Goal: Contribute content: Add original content to the website for others to see

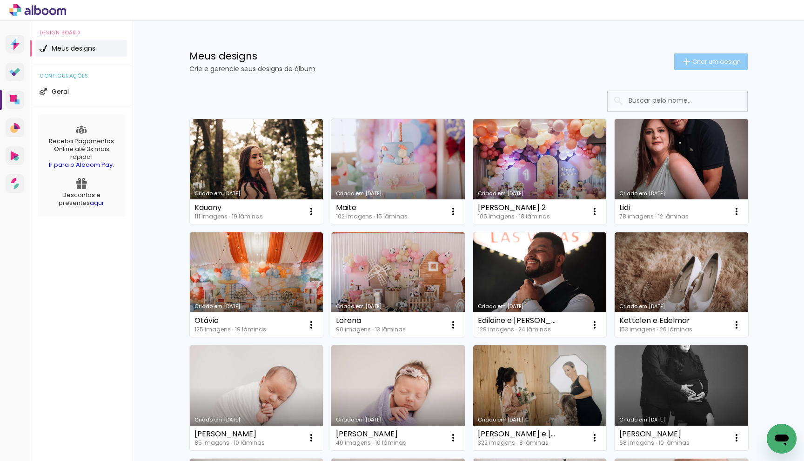
click at [696, 61] on span "Criar um design" at bounding box center [716, 62] width 48 height 6
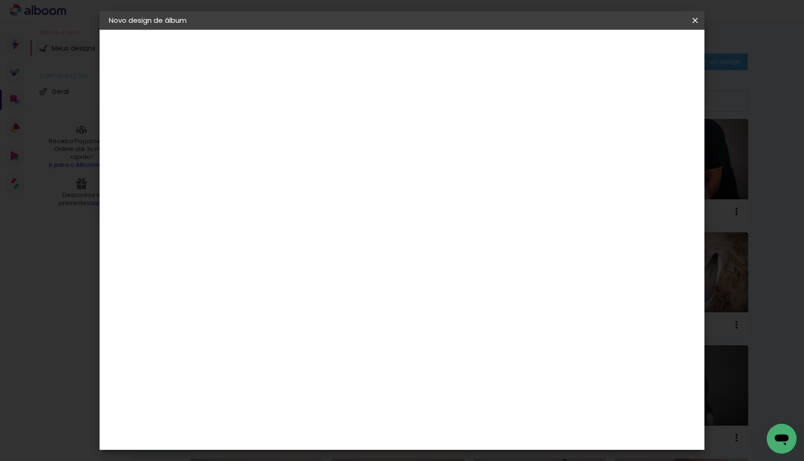
click at [261, 119] on input at bounding box center [261, 125] width 0 height 14
type input "Murilo"
type paper-input "Murilo"
click at [356, 53] on paper-button "Avançar" at bounding box center [334, 49] width 46 height 16
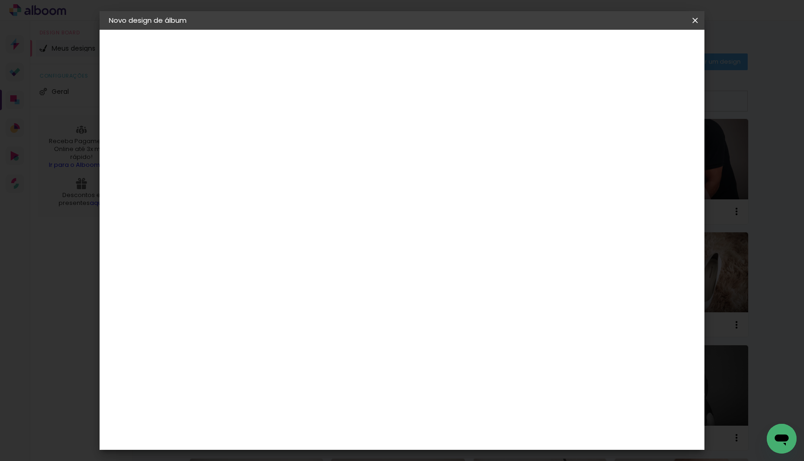
click at [299, 303] on paper-item "Grafis" at bounding box center [284, 313] width 100 height 20
click at [0, 0] on slot "Avançar" at bounding box center [0, 0] width 0 height 0
click at [297, 155] on input "text" at bounding box center [279, 162] width 36 height 14
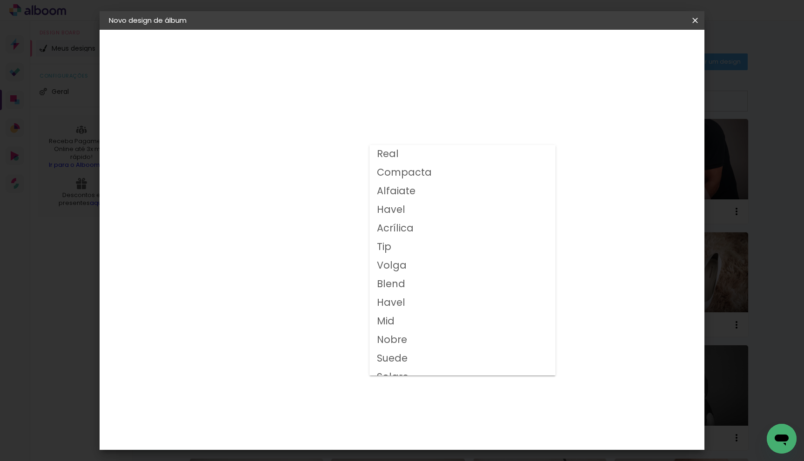
scroll to position [48, 0]
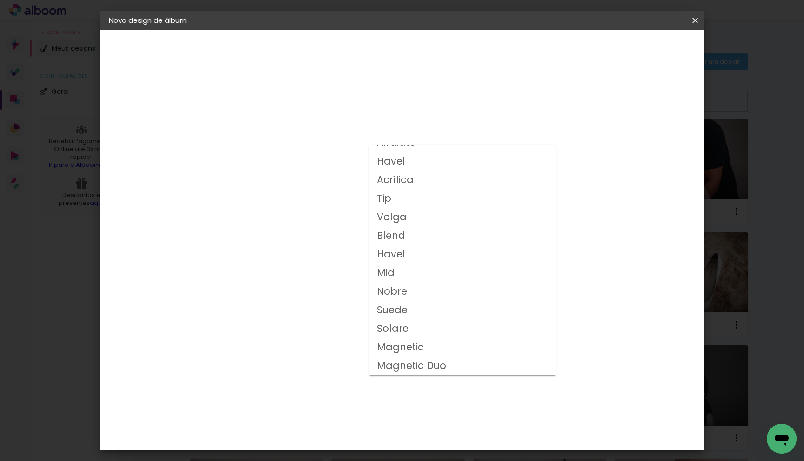
click at [414, 220] on paper-item "Volga" at bounding box center [462, 217] width 186 height 19
type input "Volga"
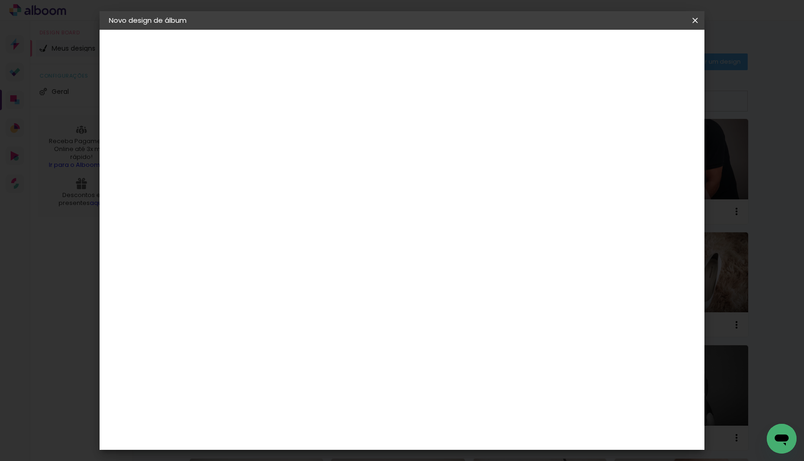
scroll to position [82, 0]
click at [324, 341] on span "20x20" at bounding box center [302, 353] width 43 height 25
click at [0, 0] on slot "Avançar" at bounding box center [0, 0] width 0 height 0
click at [653, 54] on paper-button "Iniciar design" at bounding box center [622, 49] width 61 height 16
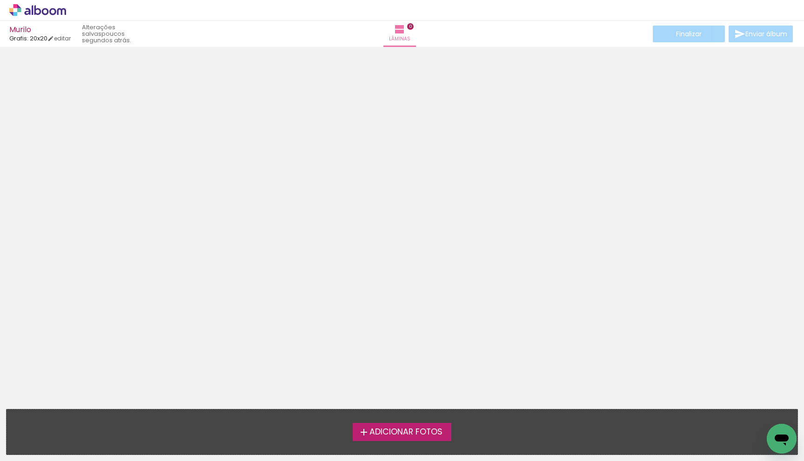
click at [417, 428] on span "Adicionar Fotos" at bounding box center [405, 432] width 73 height 8
click at [0, 0] on input "file" at bounding box center [0, 0] width 0 height 0
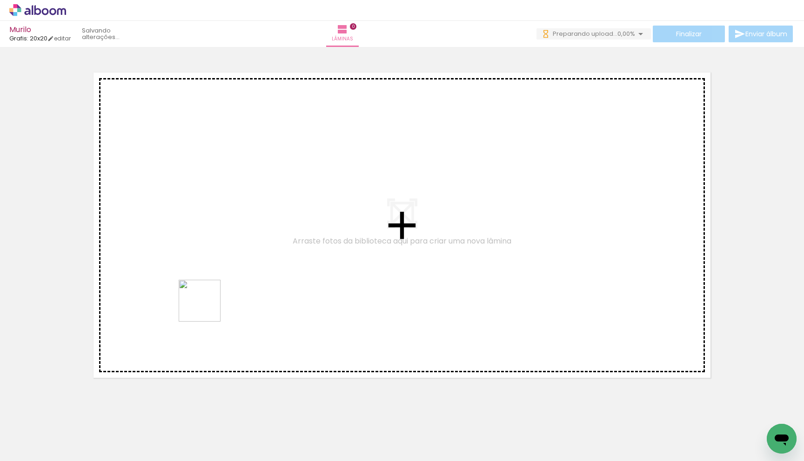
drag, startPoint x: 99, startPoint y: 441, endPoint x: 220, endPoint y: 289, distance: 194.7
click at [220, 289] on quentale-workspace at bounding box center [402, 230] width 804 height 461
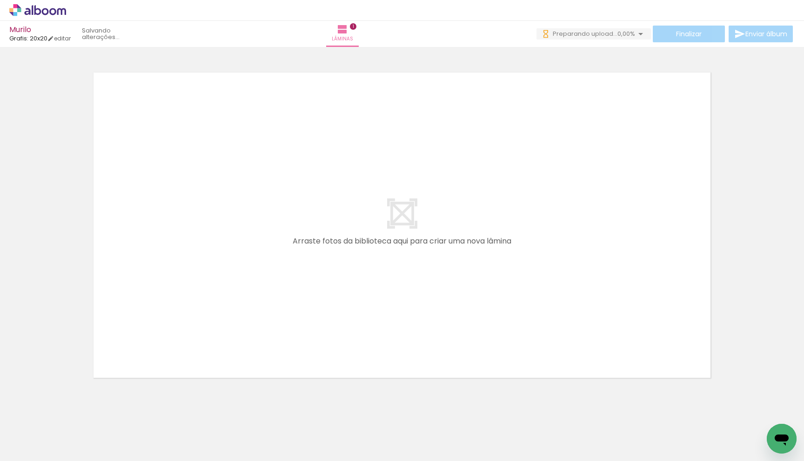
scroll to position [5, 0]
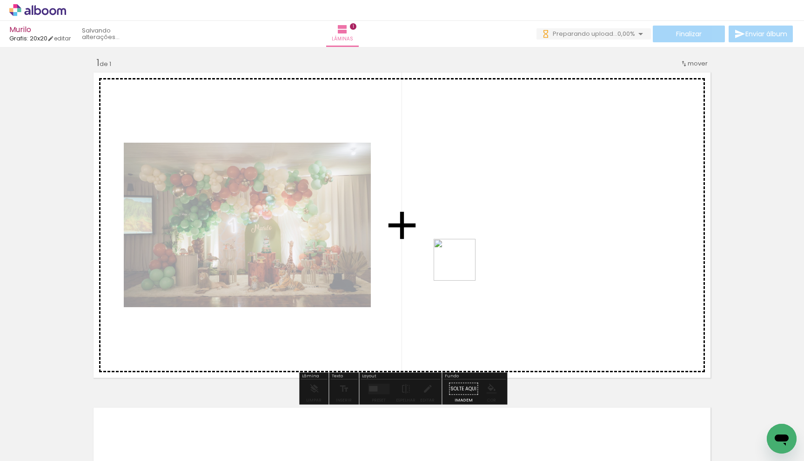
drag, startPoint x: 150, startPoint y: 428, endPoint x: 489, endPoint y: 252, distance: 382.4
click at [489, 252] on quentale-workspace at bounding box center [402, 230] width 804 height 461
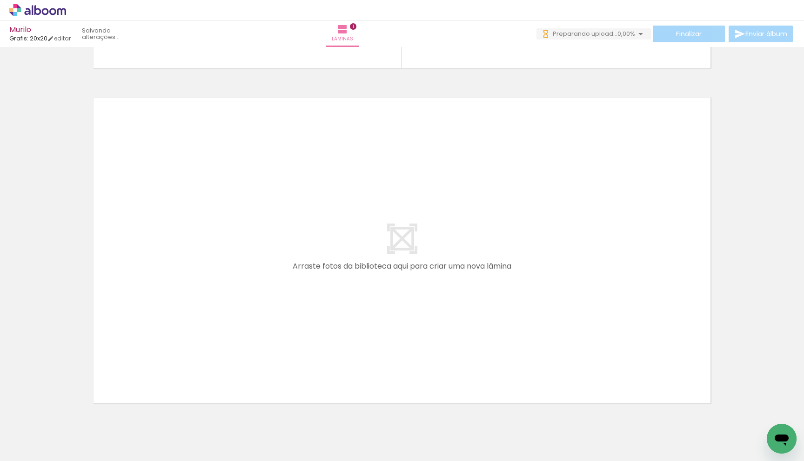
scroll to position [0, 0]
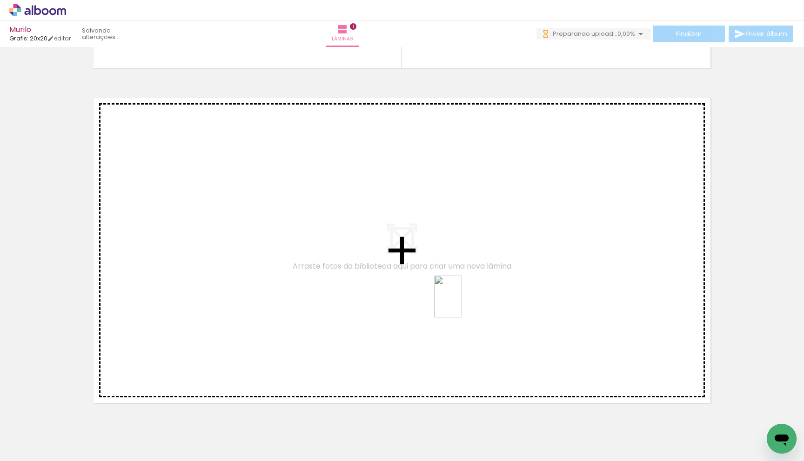
drag, startPoint x: 485, startPoint y: 439, endPoint x: 462, endPoint y: 304, distance: 137.3
click at [462, 304] on quentale-workspace at bounding box center [402, 230] width 804 height 461
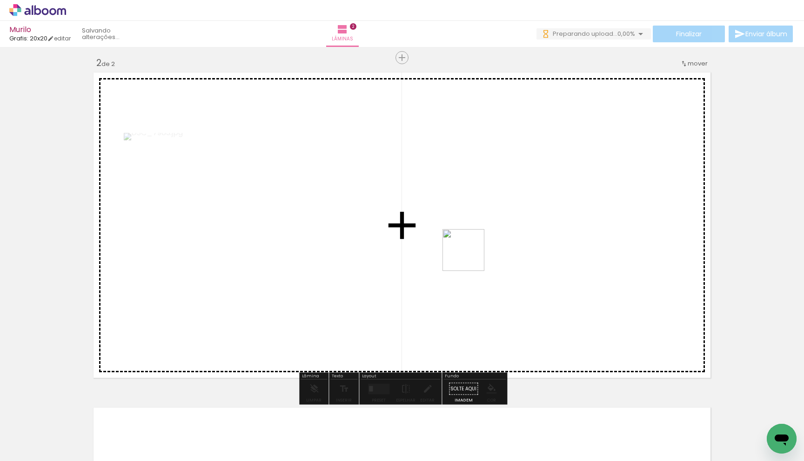
drag, startPoint x: 514, startPoint y: 367, endPoint x: 463, endPoint y: 240, distance: 136.6
click at [463, 240] on quentale-workspace at bounding box center [402, 230] width 804 height 461
drag, startPoint x: 601, startPoint y: 438, endPoint x: 644, endPoint y: 364, distance: 85.9
click at [644, 364] on quentale-workspace at bounding box center [402, 230] width 804 height 461
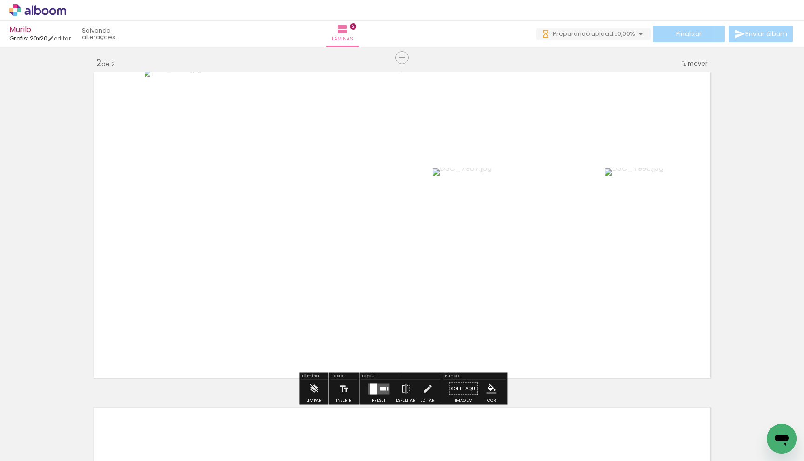
click at [380, 390] on div at bounding box center [383, 389] width 6 height 4
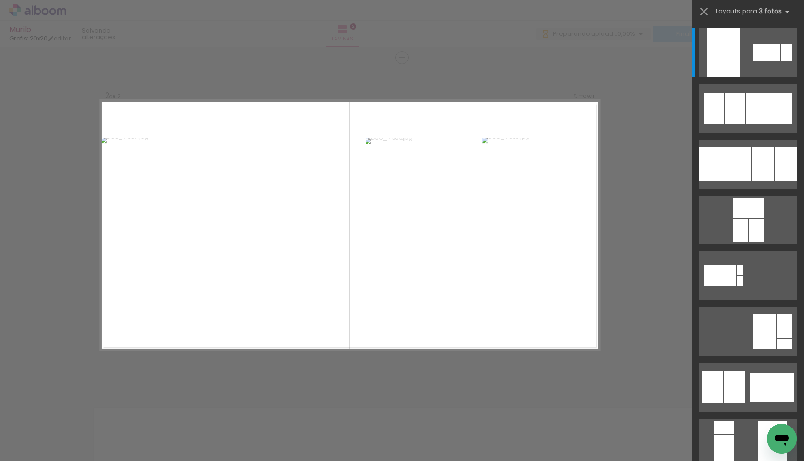
click at [735, 162] on div at bounding box center [725, 164] width 52 height 34
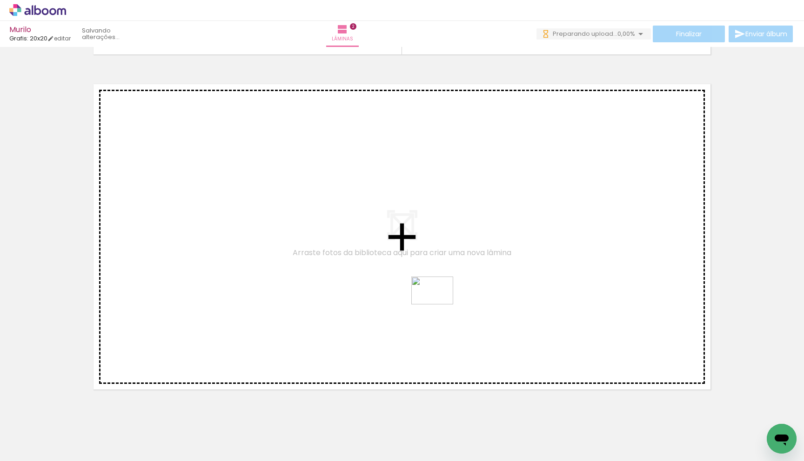
click at [439, 305] on quentale-workspace at bounding box center [402, 230] width 804 height 461
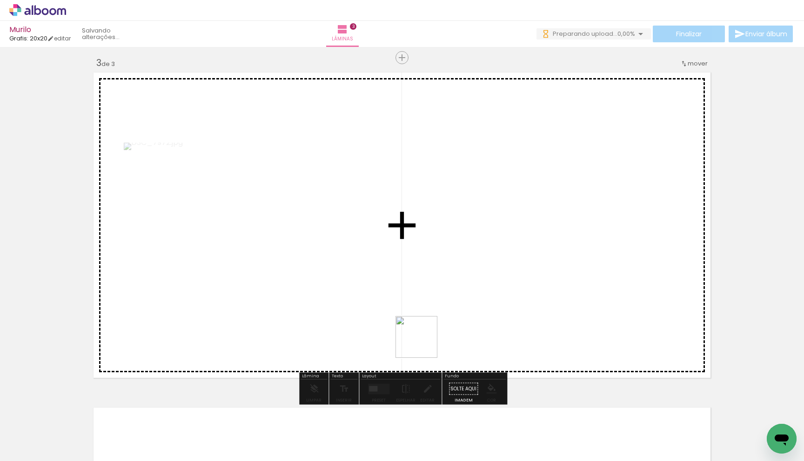
drag, startPoint x: 415, startPoint y: 365, endPoint x: 387, endPoint y: 376, distance: 30.7
click at [440, 294] on quentale-workspace at bounding box center [402, 230] width 804 height 461
click at [304, 336] on quentale-workspace at bounding box center [402, 230] width 804 height 461
drag, startPoint x: 296, startPoint y: 412, endPoint x: 281, endPoint y: 400, distance: 19.5
click at [358, 327] on quentale-workspace at bounding box center [402, 230] width 804 height 461
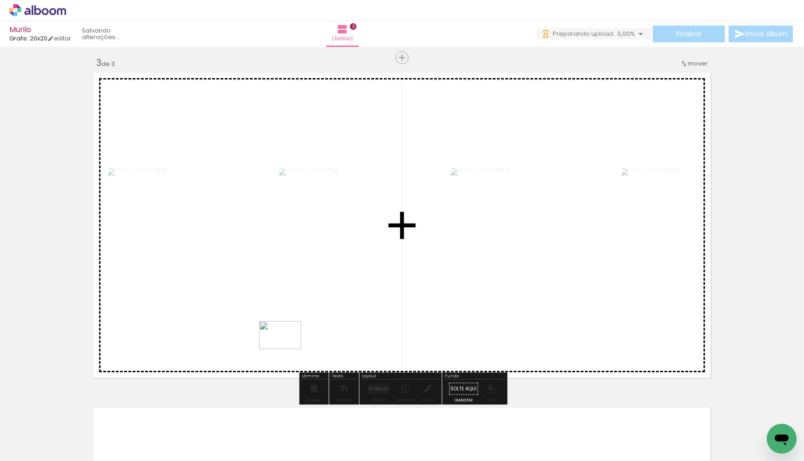
drag, startPoint x: 220, startPoint y: 437, endPoint x: 219, endPoint y: 423, distance: 13.5
click at [287, 349] on quentale-workspace at bounding box center [402, 230] width 804 height 461
drag, startPoint x: 176, startPoint y: 439, endPoint x: 187, endPoint y: 411, distance: 29.9
click at [271, 357] on quentale-workspace at bounding box center [402, 230] width 804 height 461
drag, startPoint x: 128, startPoint y: 432, endPoint x: 410, endPoint y: 331, distance: 299.3
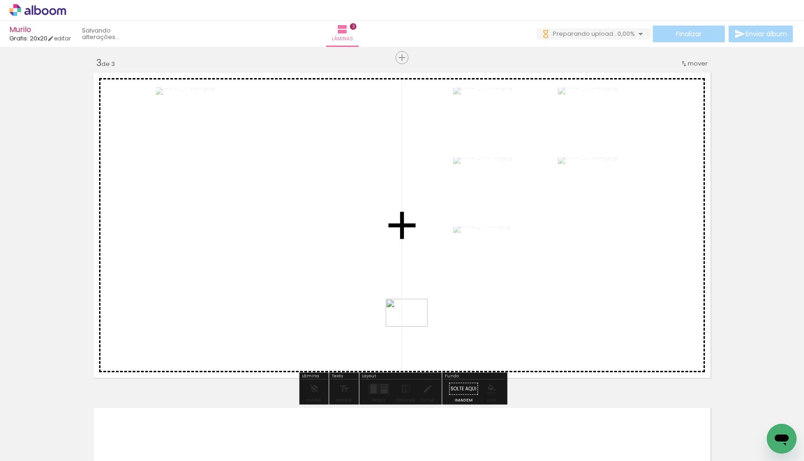
click at [414, 327] on quentale-workspace at bounding box center [402, 230] width 804 height 461
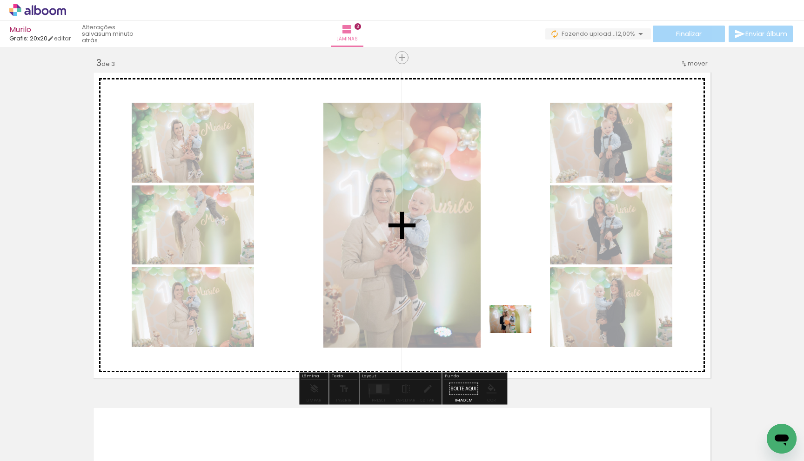
drag, startPoint x: 509, startPoint y: 437, endPoint x: 517, endPoint y: 332, distance: 105.0
click at [517, 332] on quentale-workspace at bounding box center [402, 230] width 804 height 461
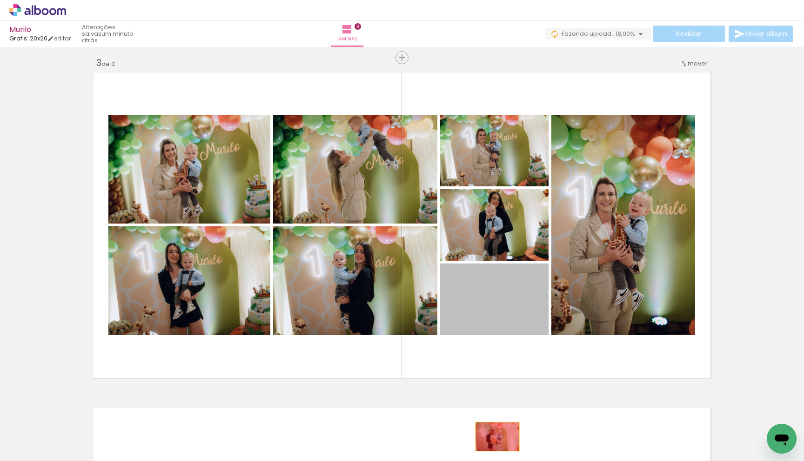
drag, startPoint x: 507, startPoint y: 301, endPoint x: 496, endPoint y: 436, distance: 135.3
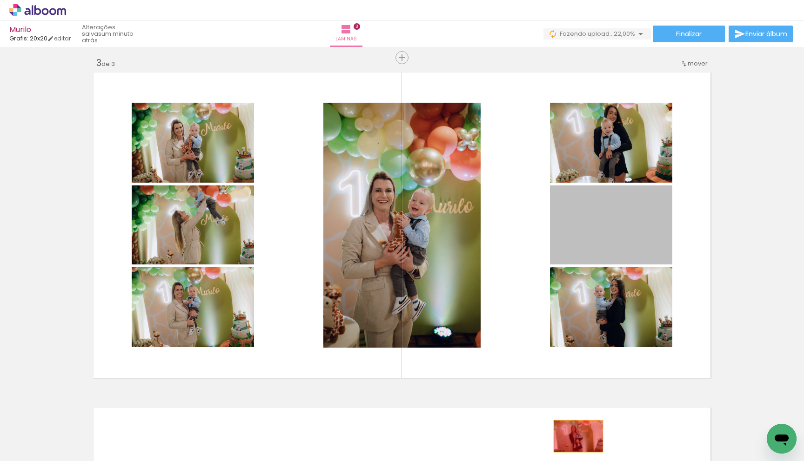
drag, startPoint x: 652, startPoint y: 224, endPoint x: 578, endPoint y: 332, distance: 130.2
click at [577, 440] on quentale-workspace at bounding box center [402, 230] width 804 height 461
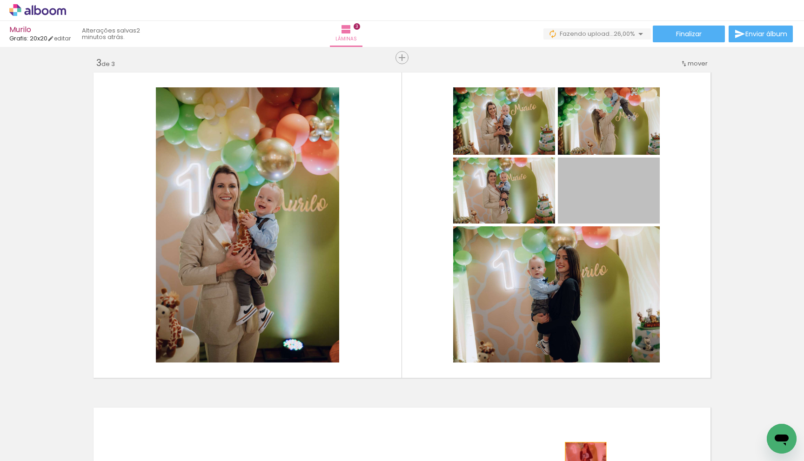
drag, startPoint x: 620, startPoint y: 200, endPoint x: 585, endPoint y: 451, distance: 254.1
click at [586, 455] on quentale-workspace at bounding box center [402, 230] width 804 height 461
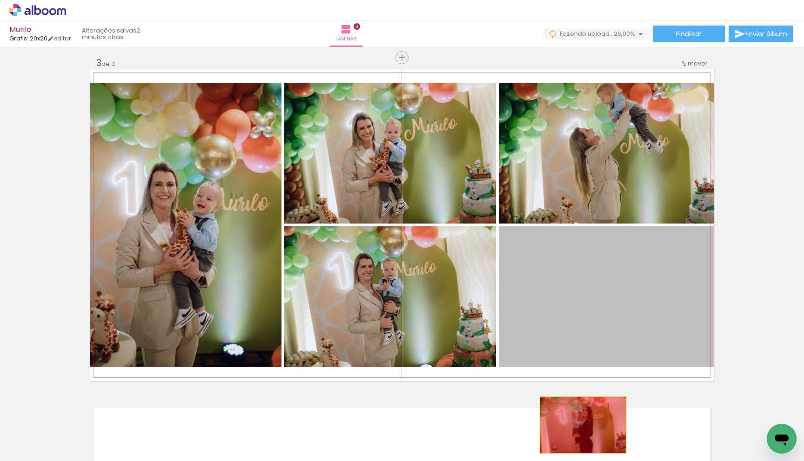
drag, startPoint x: 596, startPoint y: 318, endPoint x: 581, endPoint y: 424, distance: 106.7
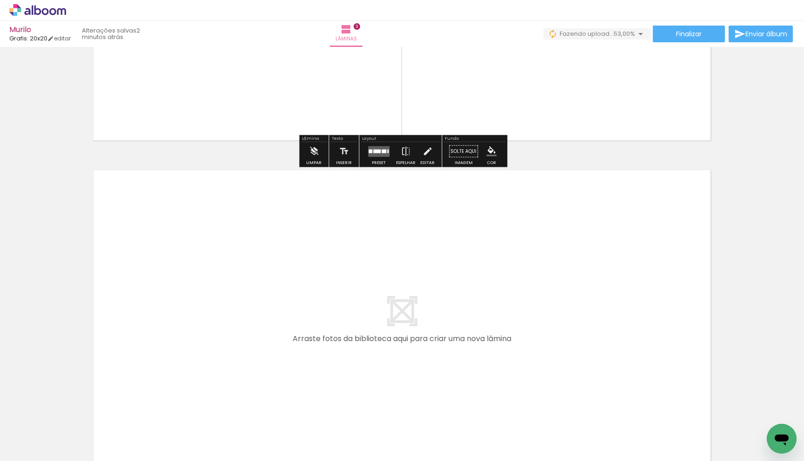
scroll to position [915, 0]
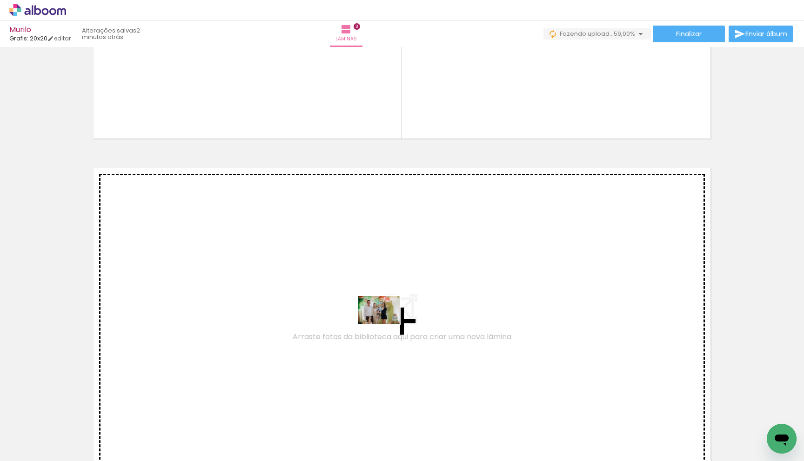
drag, startPoint x: 398, startPoint y: 427, endPoint x: 385, endPoint y: 324, distance: 103.6
click at [385, 324] on quentale-workspace at bounding box center [402, 230] width 804 height 461
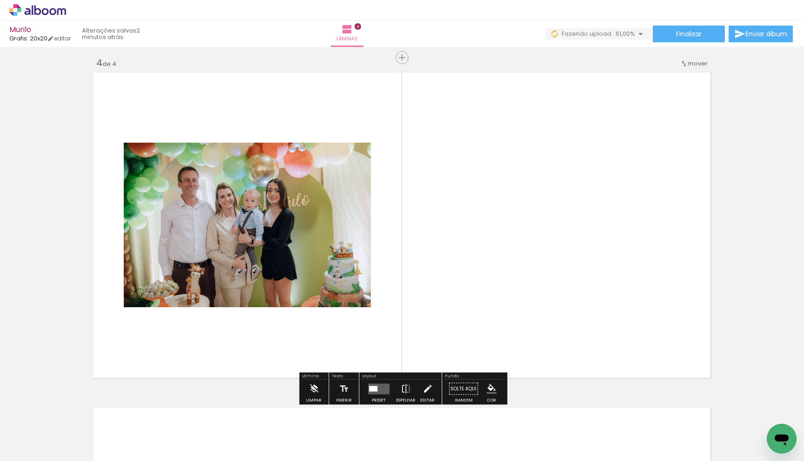
scroll to position [1011, 0]
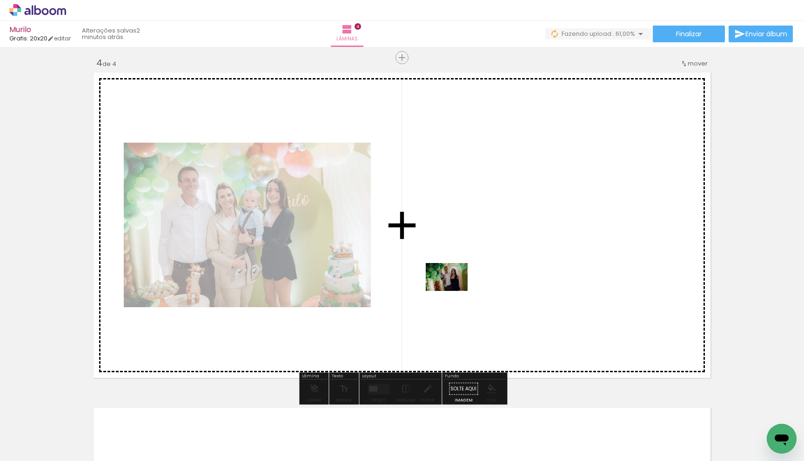
click at [454, 291] on quentale-workspace at bounding box center [402, 230] width 804 height 461
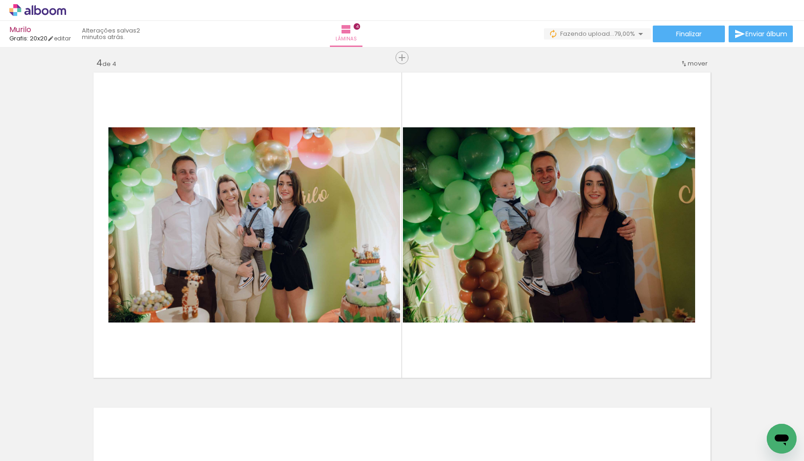
scroll to position [0, 0]
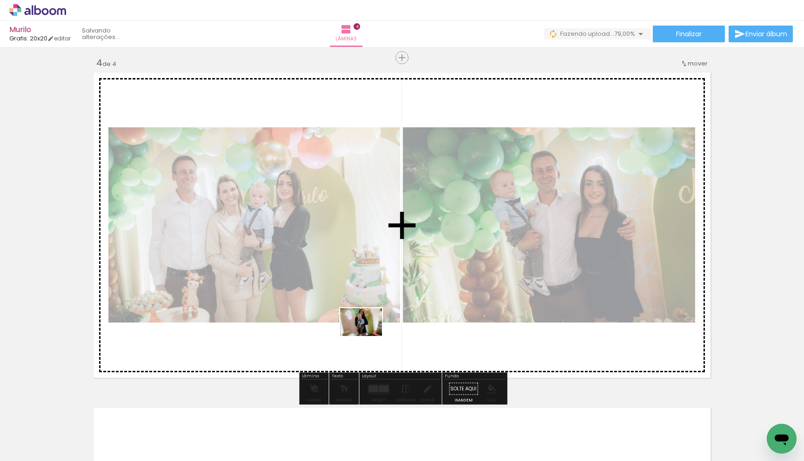
drag, startPoint x: 353, startPoint y: 430, endPoint x: 368, endPoint y: 336, distance: 94.8
click at [368, 336] on quentale-workspace at bounding box center [402, 230] width 804 height 461
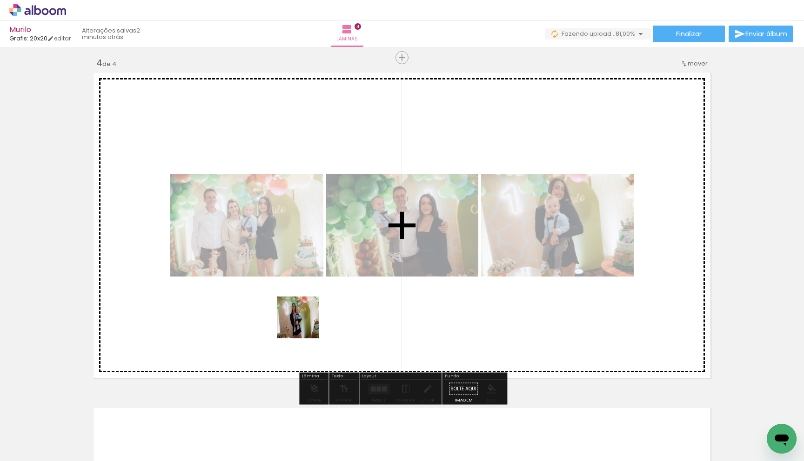
drag, startPoint x: 295, startPoint y: 414, endPoint x: 284, endPoint y: 402, distance: 16.5
click at [305, 322] on quentale-workspace at bounding box center [402, 230] width 804 height 461
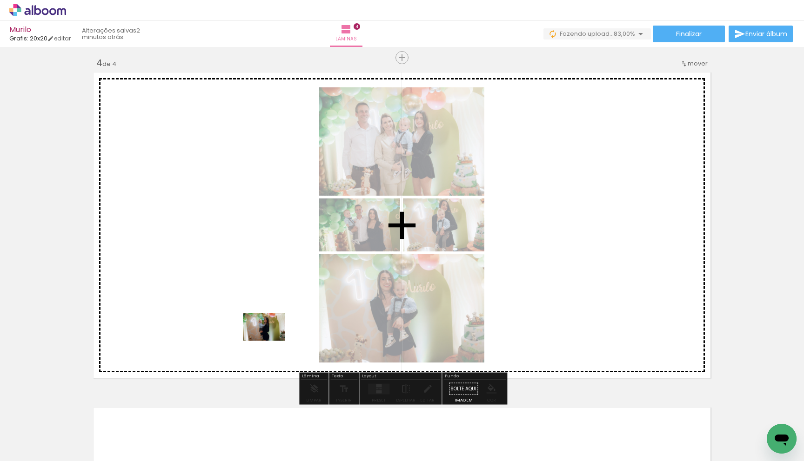
drag, startPoint x: 253, startPoint y: 441, endPoint x: 273, endPoint y: 335, distance: 107.1
click at [273, 332] on quentale-workspace at bounding box center [402, 230] width 804 height 461
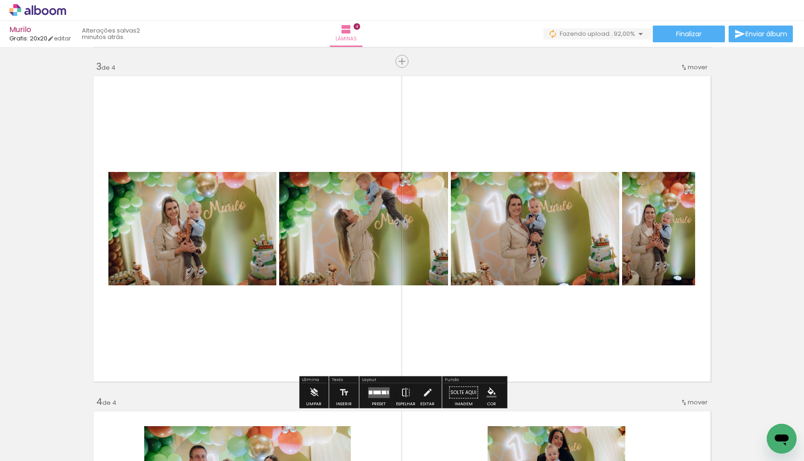
scroll to position [694, 0]
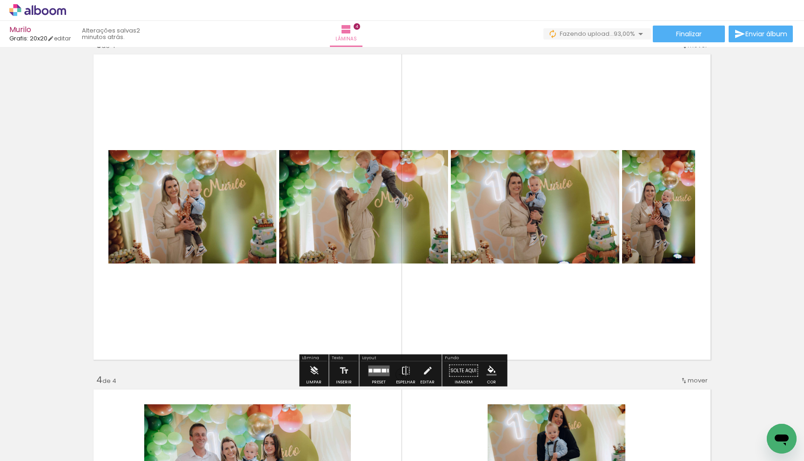
click at [378, 366] on quentale-layouter at bounding box center [378, 371] width 21 height 11
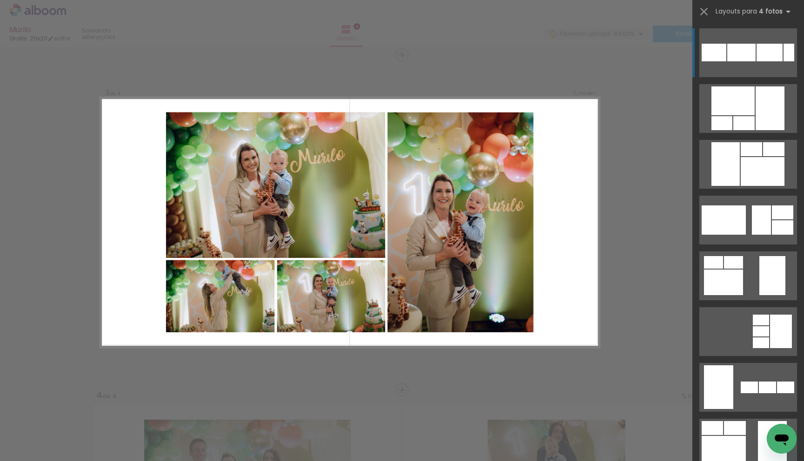
scroll to position [675, 0]
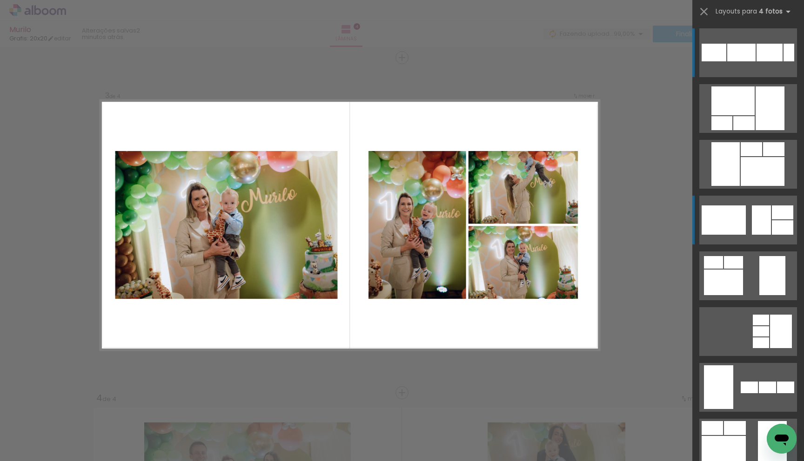
click at [748, 223] on quentale-layouter at bounding box center [748, 220] width 98 height 49
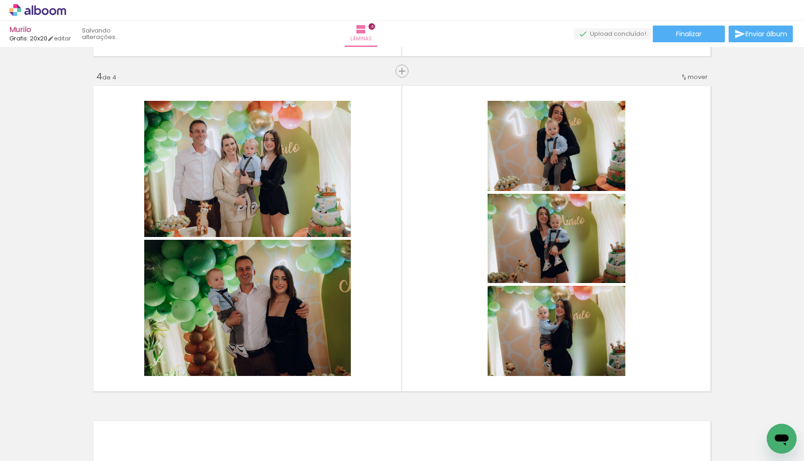
scroll to position [1019, 0]
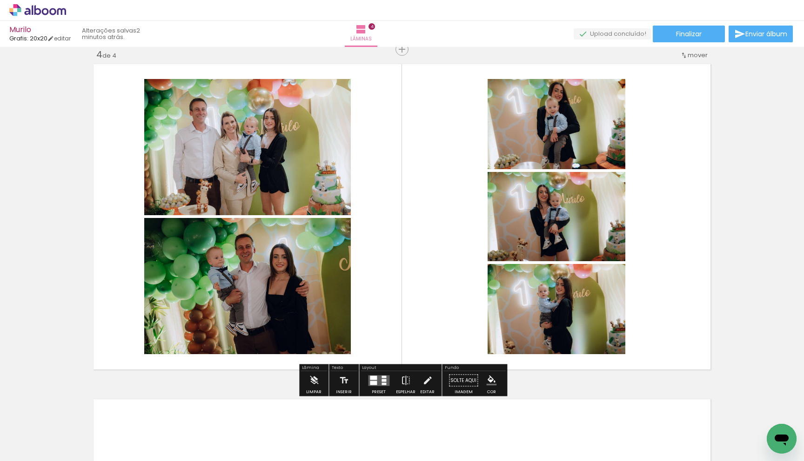
click at [383, 384] on div at bounding box center [383, 384] width 5 height 2
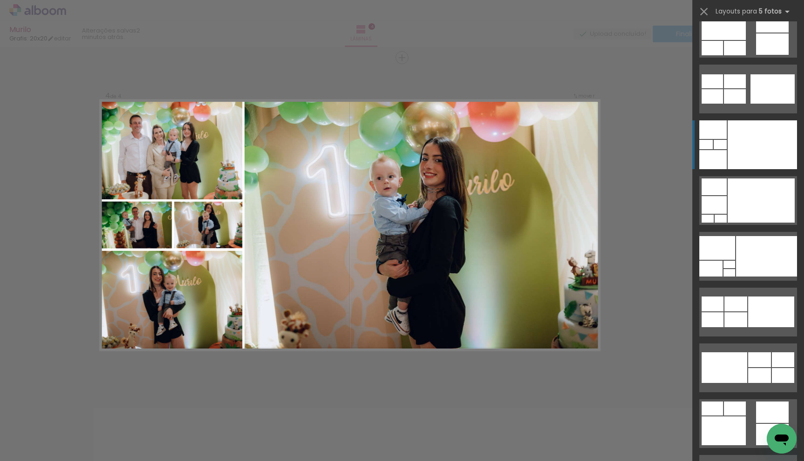
scroll to position [222, 0]
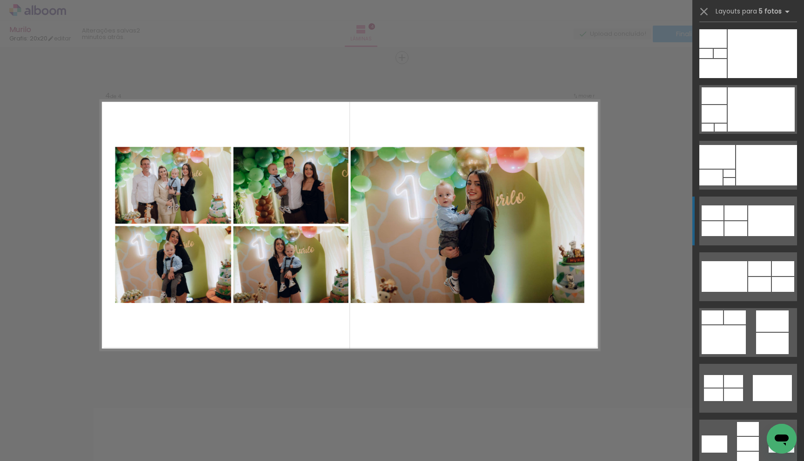
click at [765, 212] on div at bounding box center [771, 221] width 46 height 31
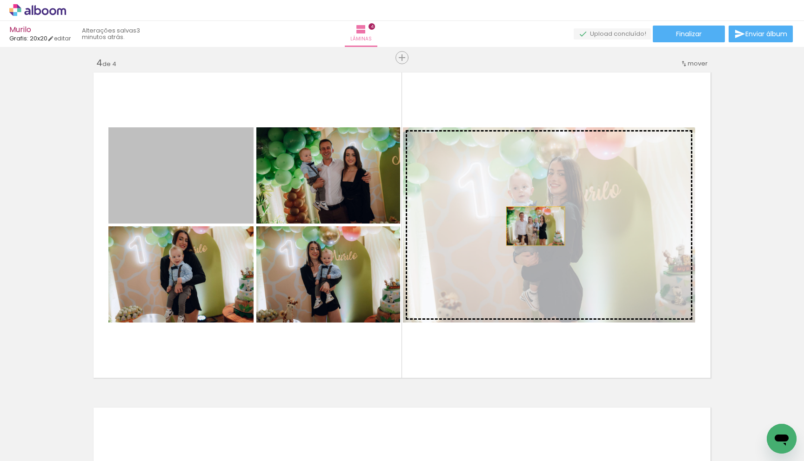
drag, startPoint x: 202, startPoint y: 185, endPoint x: 538, endPoint y: 226, distance: 337.9
click at [0, 0] on slot at bounding box center [0, 0] width 0 height 0
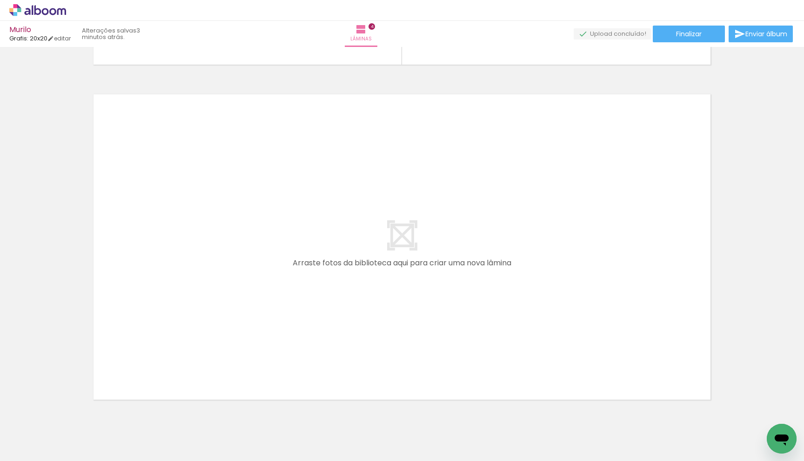
scroll to position [0, 0]
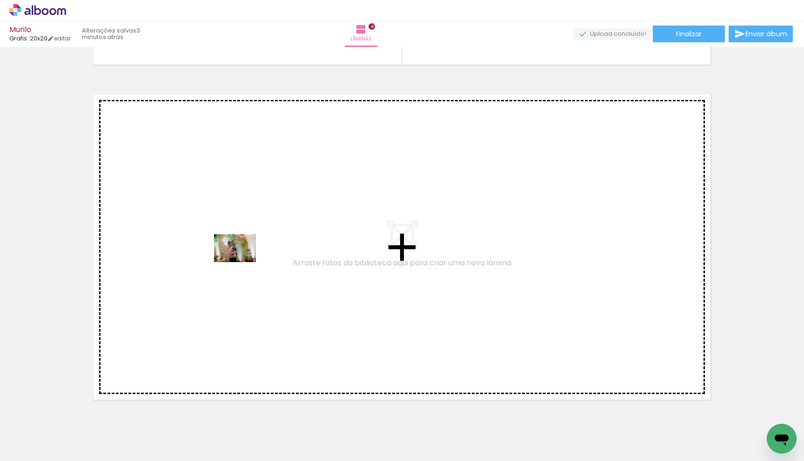
click at [242, 262] on quentale-workspace at bounding box center [402, 230] width 804 height 461
